Goal: Navigation & Orientation: Find specific page/section

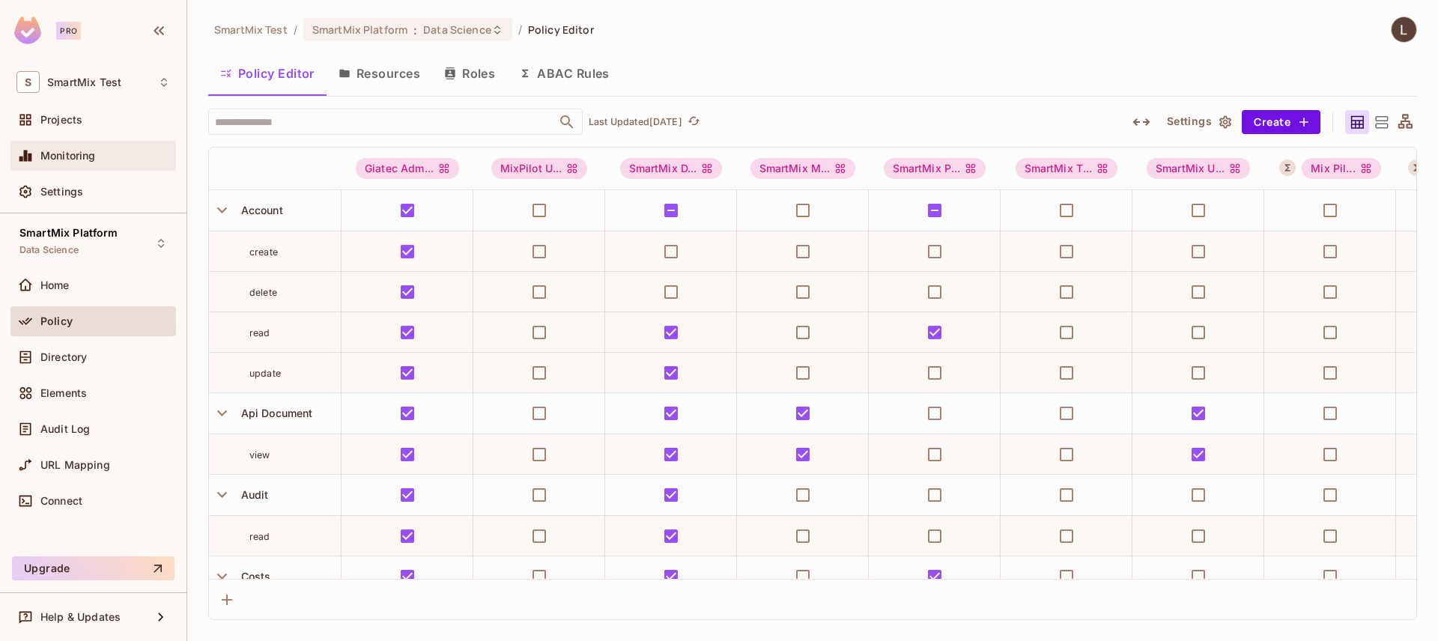
click at [134, 148] on div "Monitoring" at bounding box center [93, 156] width 154 height 18
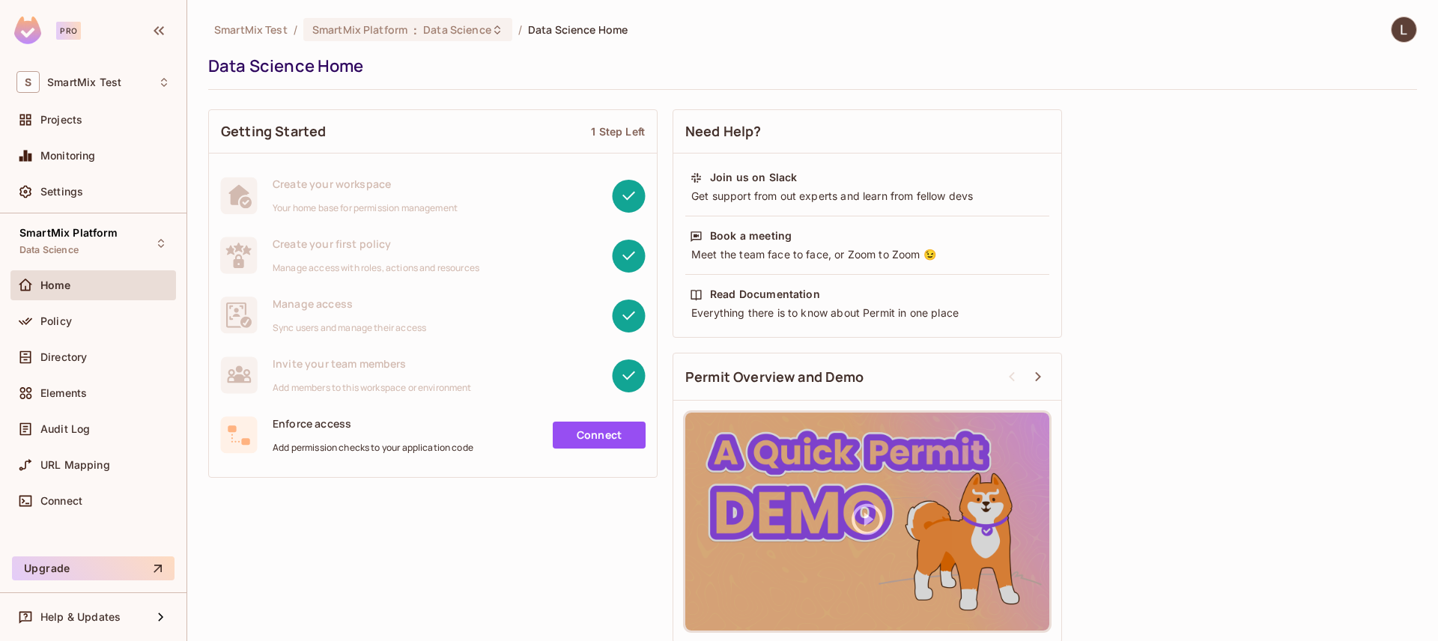
click at [65, 276] on div "Home" at bounding box center [93, 285] width 154 height 18
click at [116, 119] on div "Projects" at bounding box center [105, 120] width 130 height 12
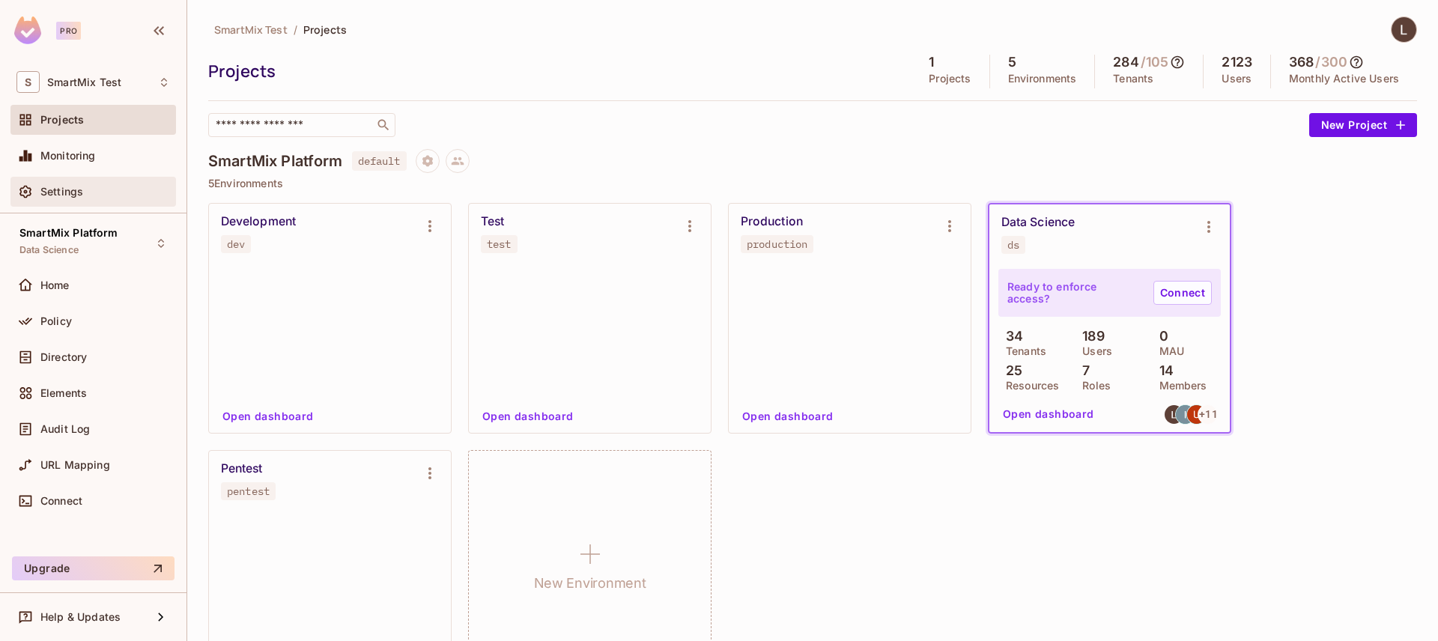
click at [83, 187] on div "Settings" at bounding box center [105, 192] width 130 height 12
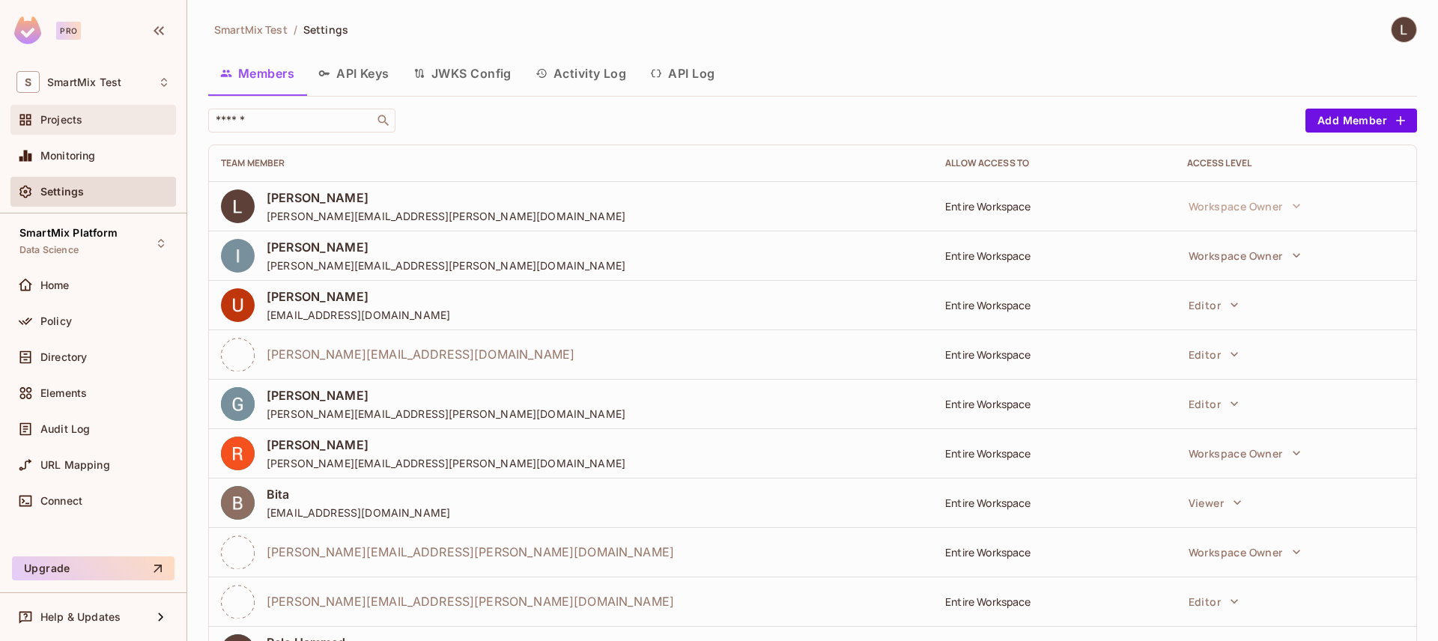
click at [105, 121] on div "Projects" at bounding box center [105, 120] width 130 height 12
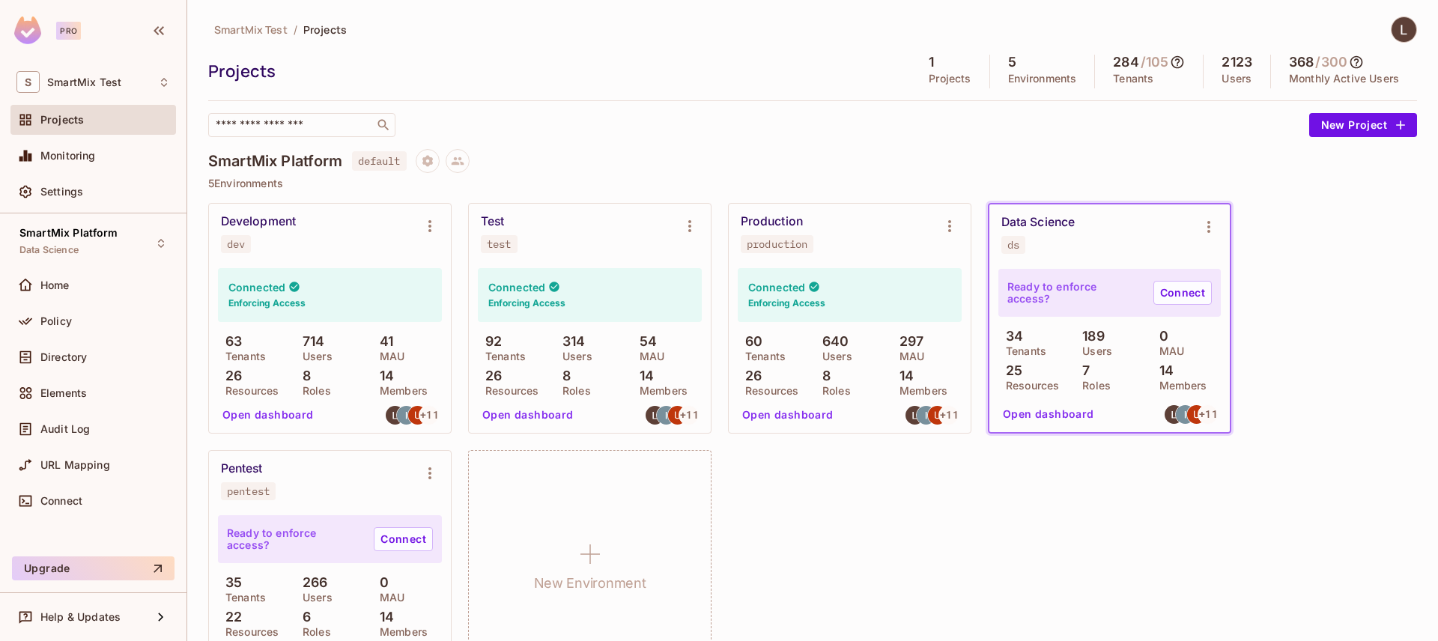
scroll to position [56, 0]
click at [71, 77] on span "SmartMix Test" at bounding box center [84, 82] width 74 height 12
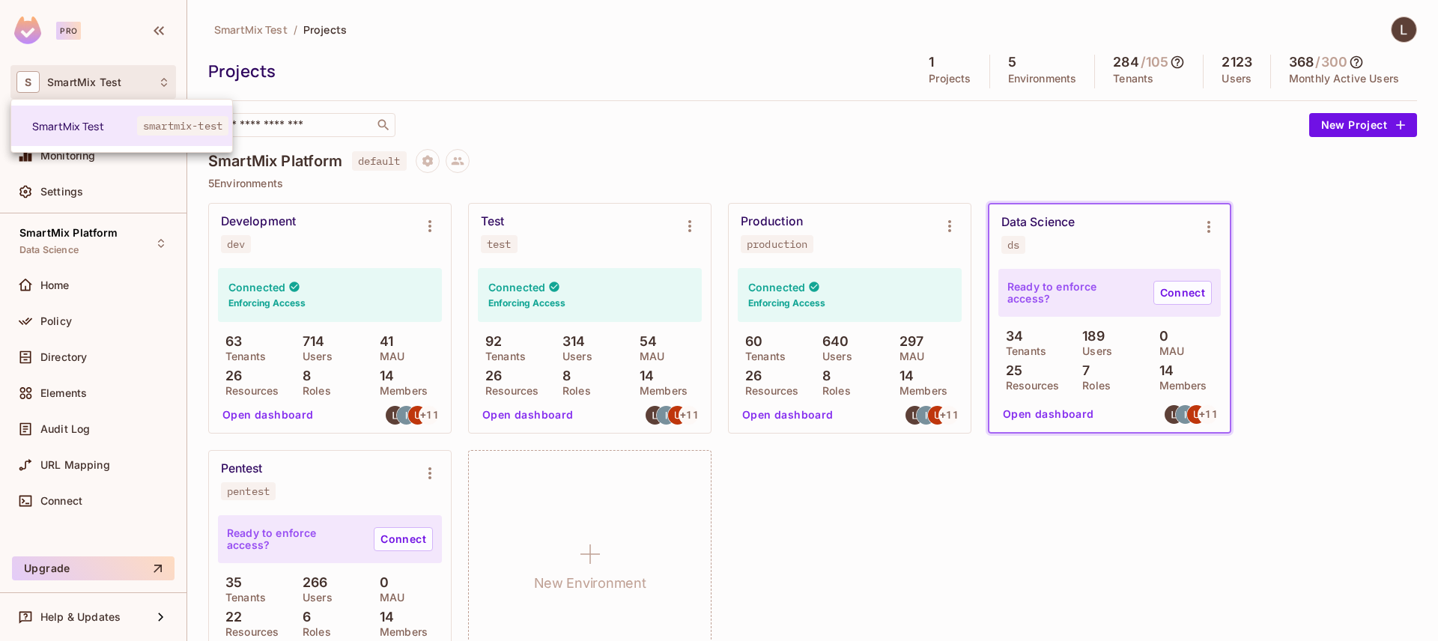
click at [75, 54] on div at bounding box center [719, 320] width 1438 height 641
